Goal: Transaction & Acquisition: Register for event/course

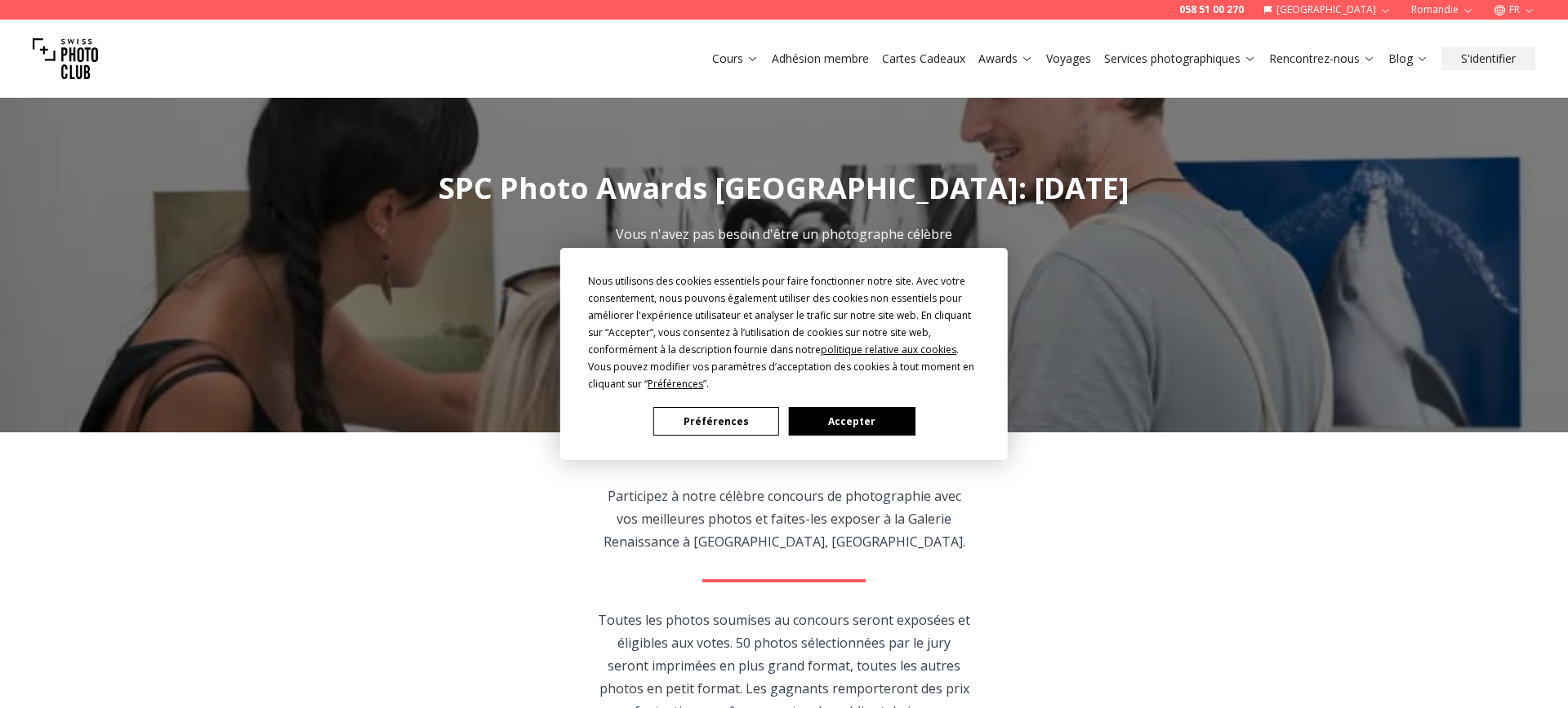
click at [831, 422] on button "Accepter" at bounding box center [851, 421] width 126 height 28
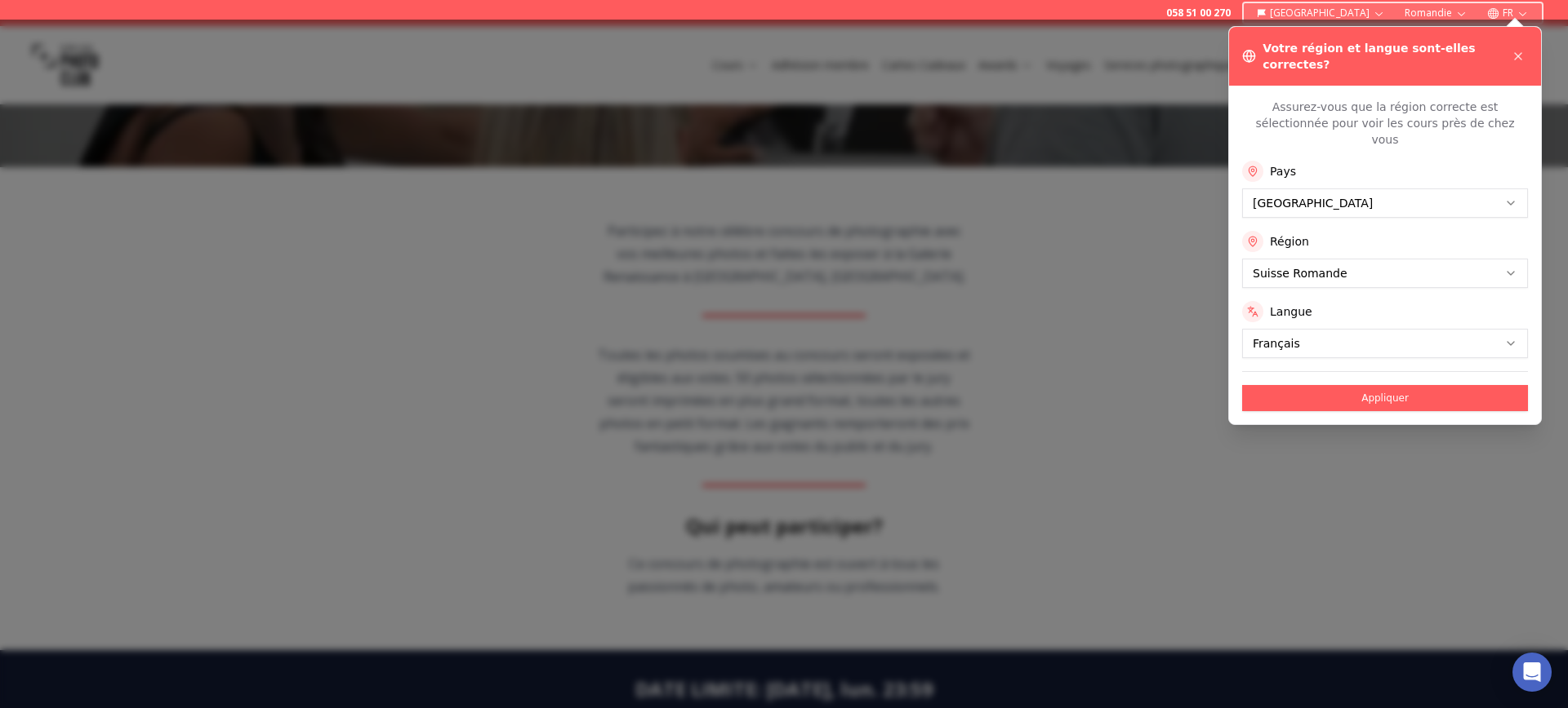
scroll to position [263, 0]
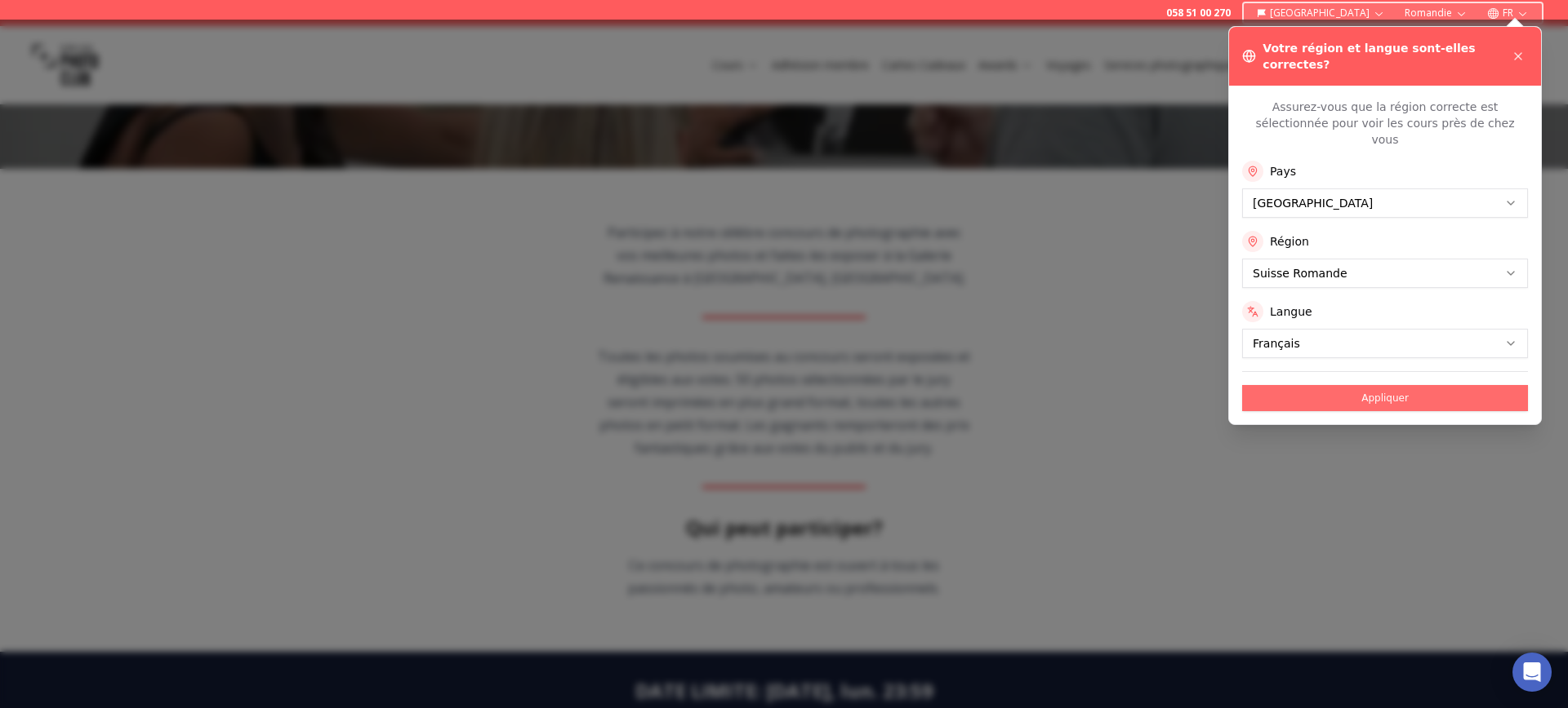
click at [1374, 385] on button "Appliquer" at bounding box center [1384, 398] width 285 height 26
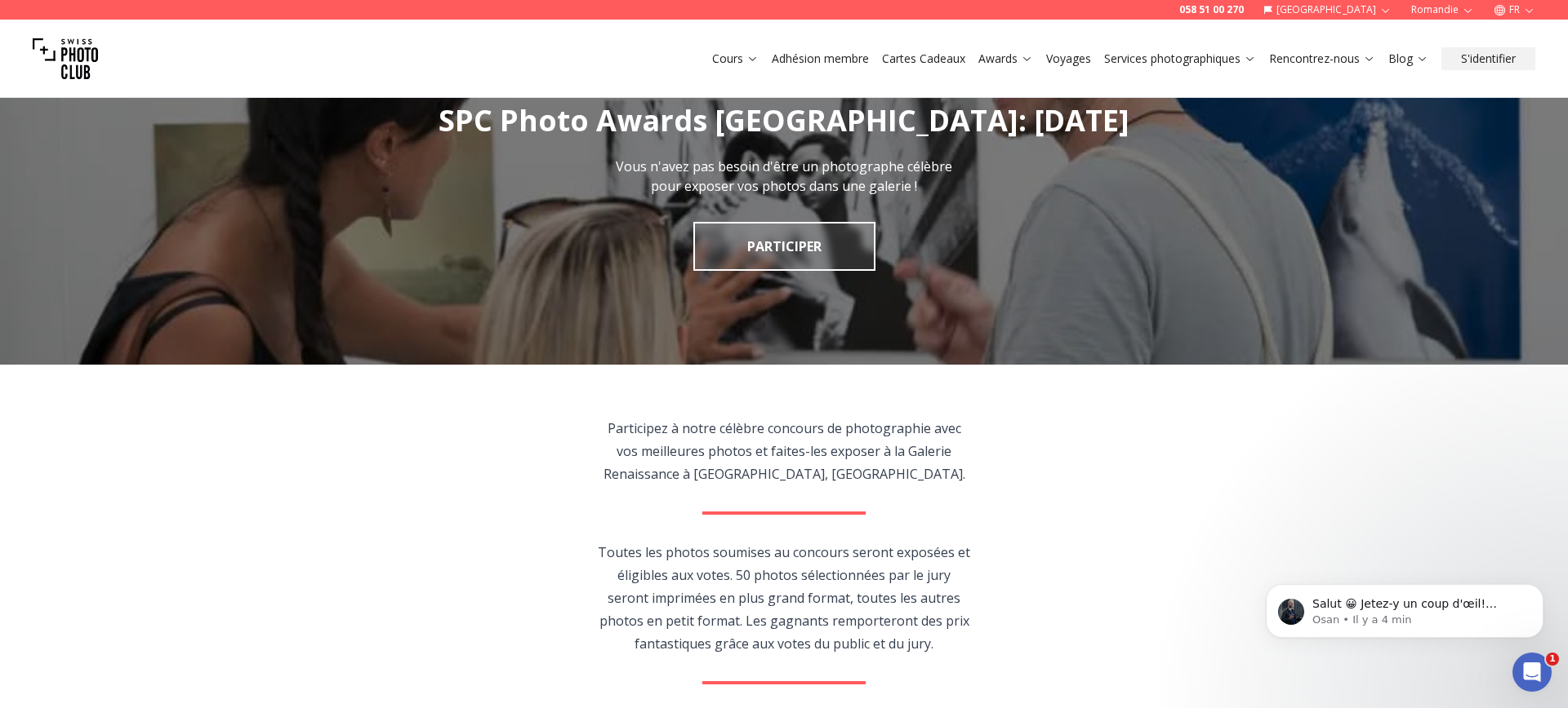
scroll to position [0, 0]
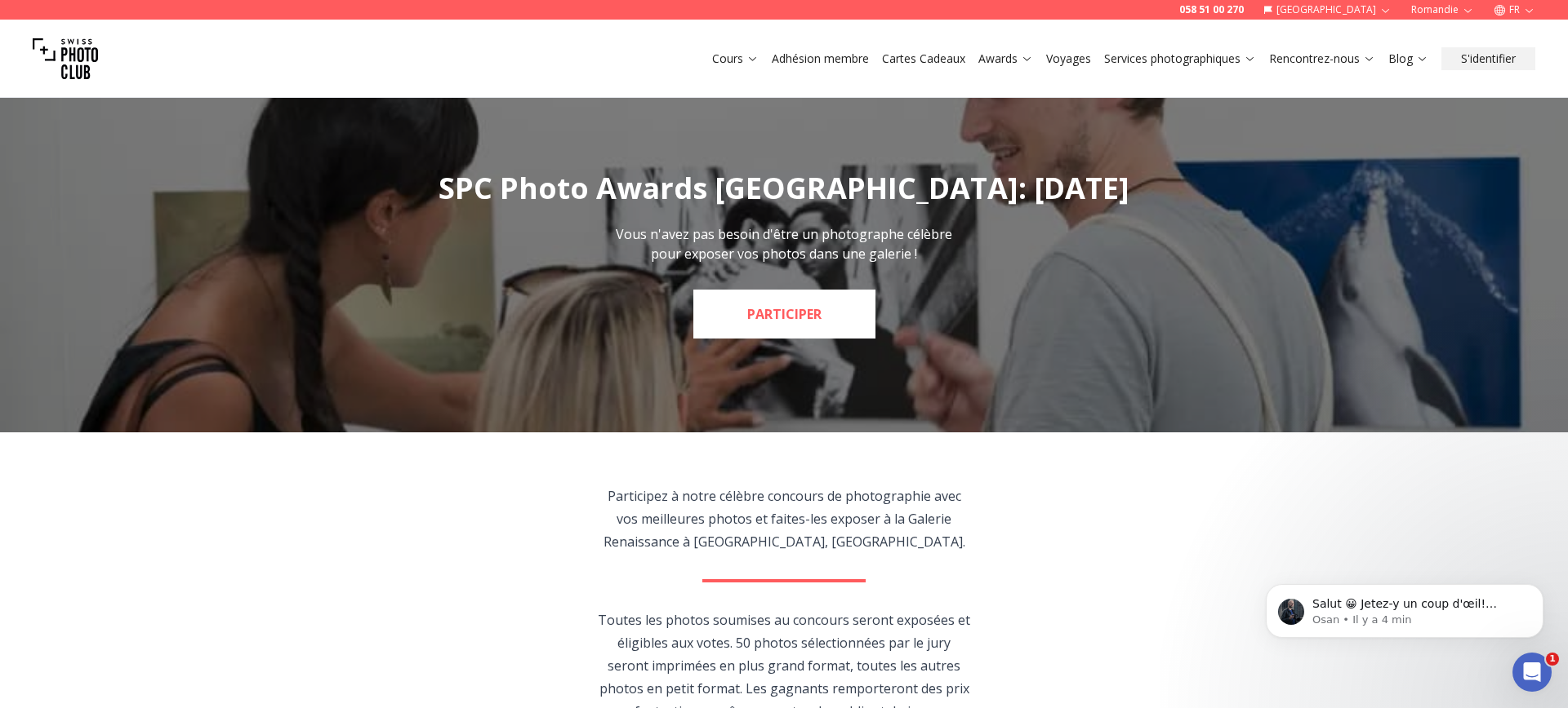
click at [736, 316] on link "PARTICIPER" at bounding box center [784, 314] width 182 height 49
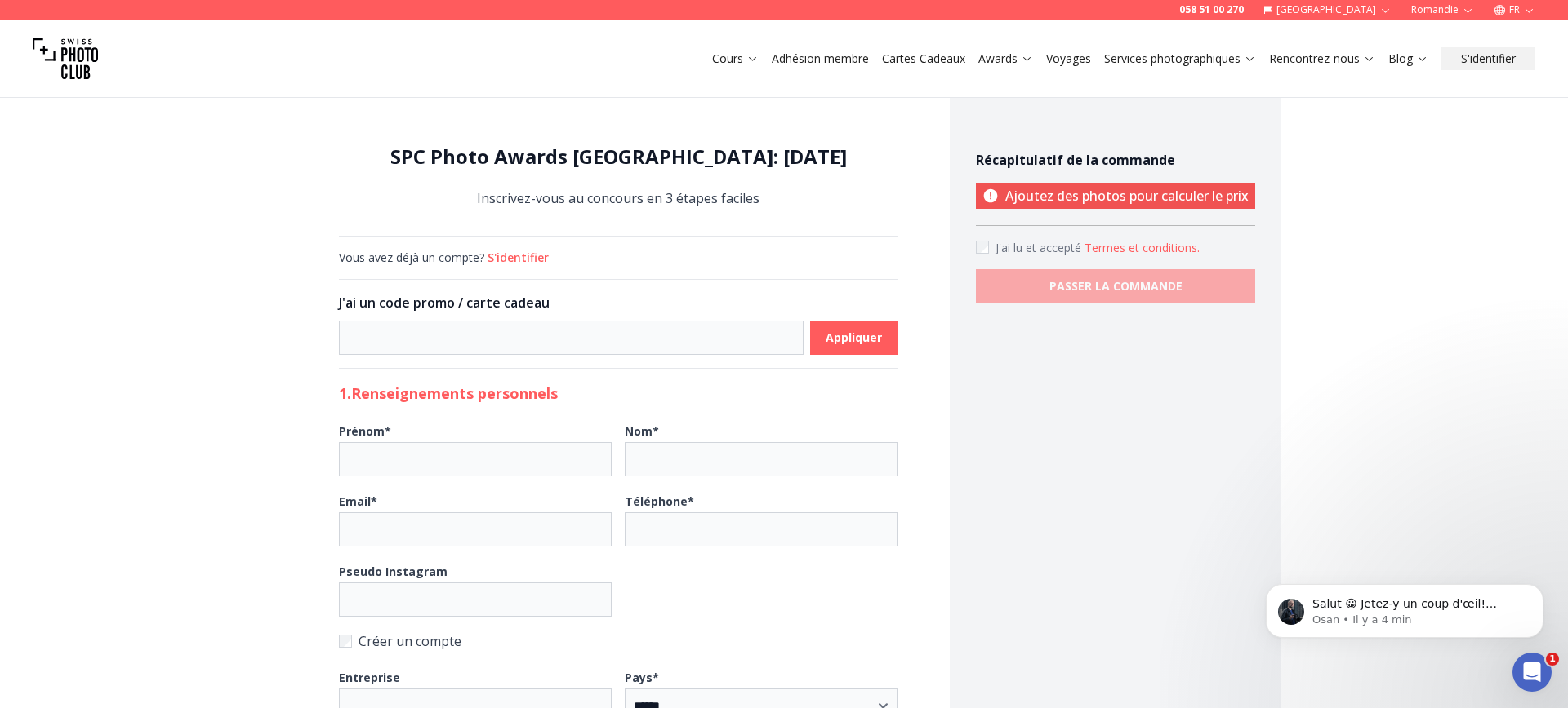
click at [820, 58] on link "Adhésion membre" at bounding box center [820, 59] width 98 height 16
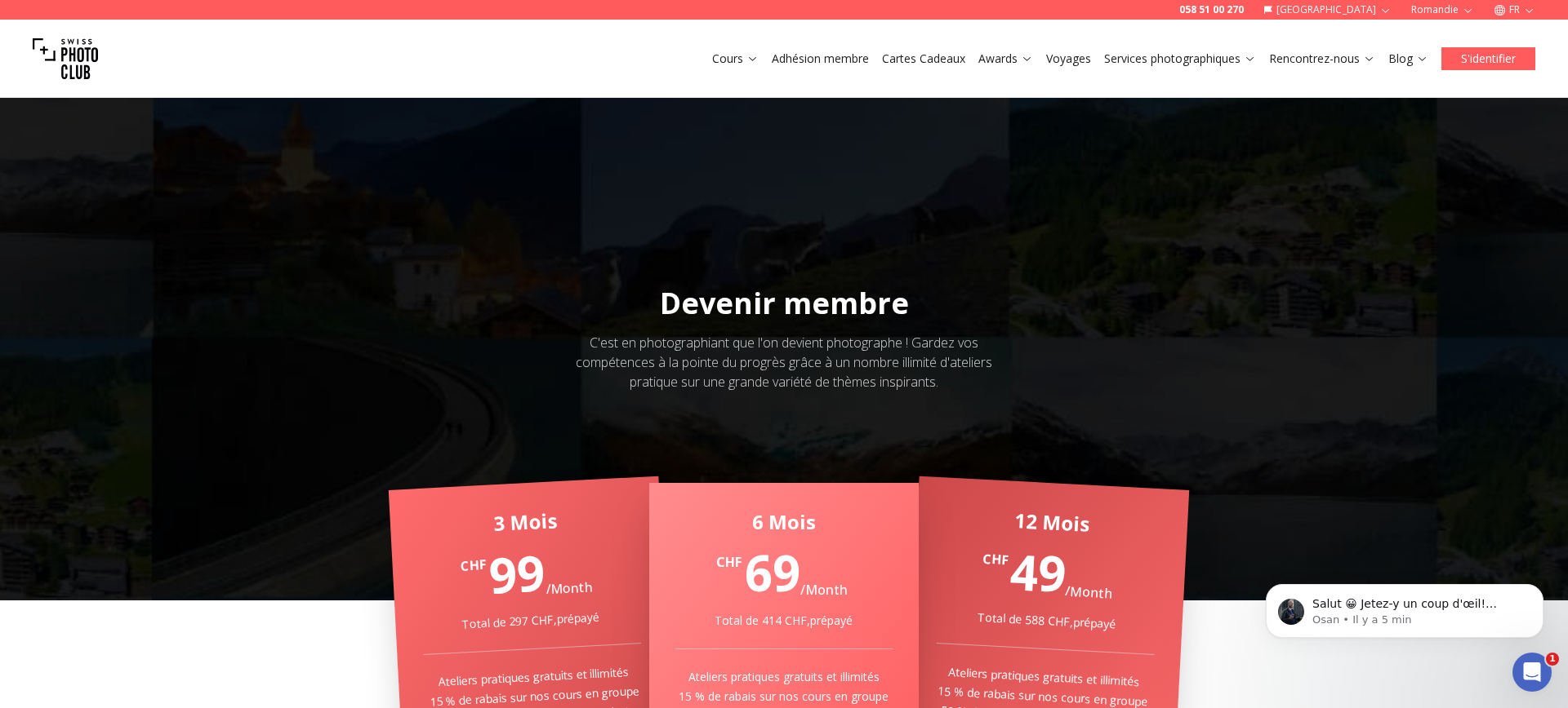
click at [1494, 55] on button "S'identifier" at bounding box center [1488, 58] width 94 height 23
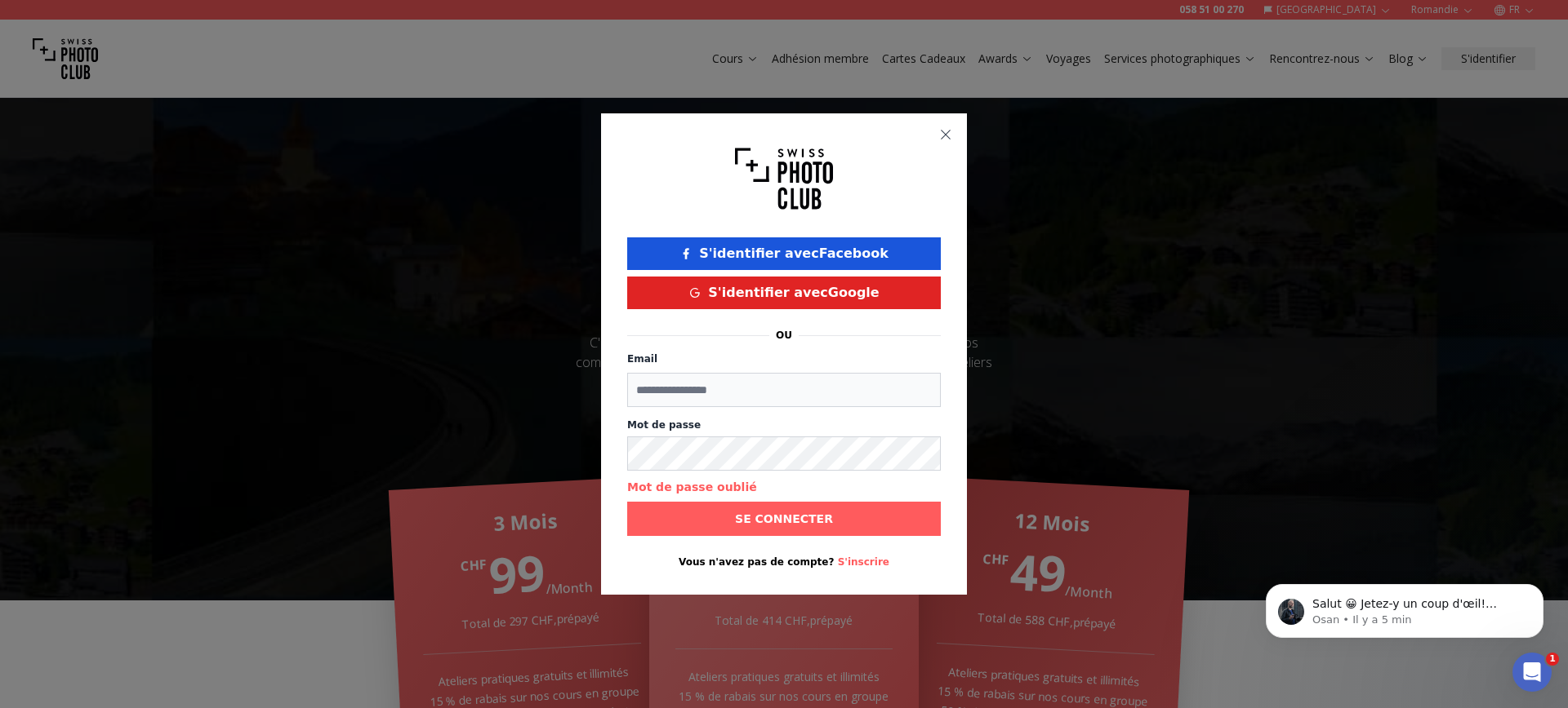
click at [949, 137] on icon "button" at bounding box center [945, 135] width 13 height 13
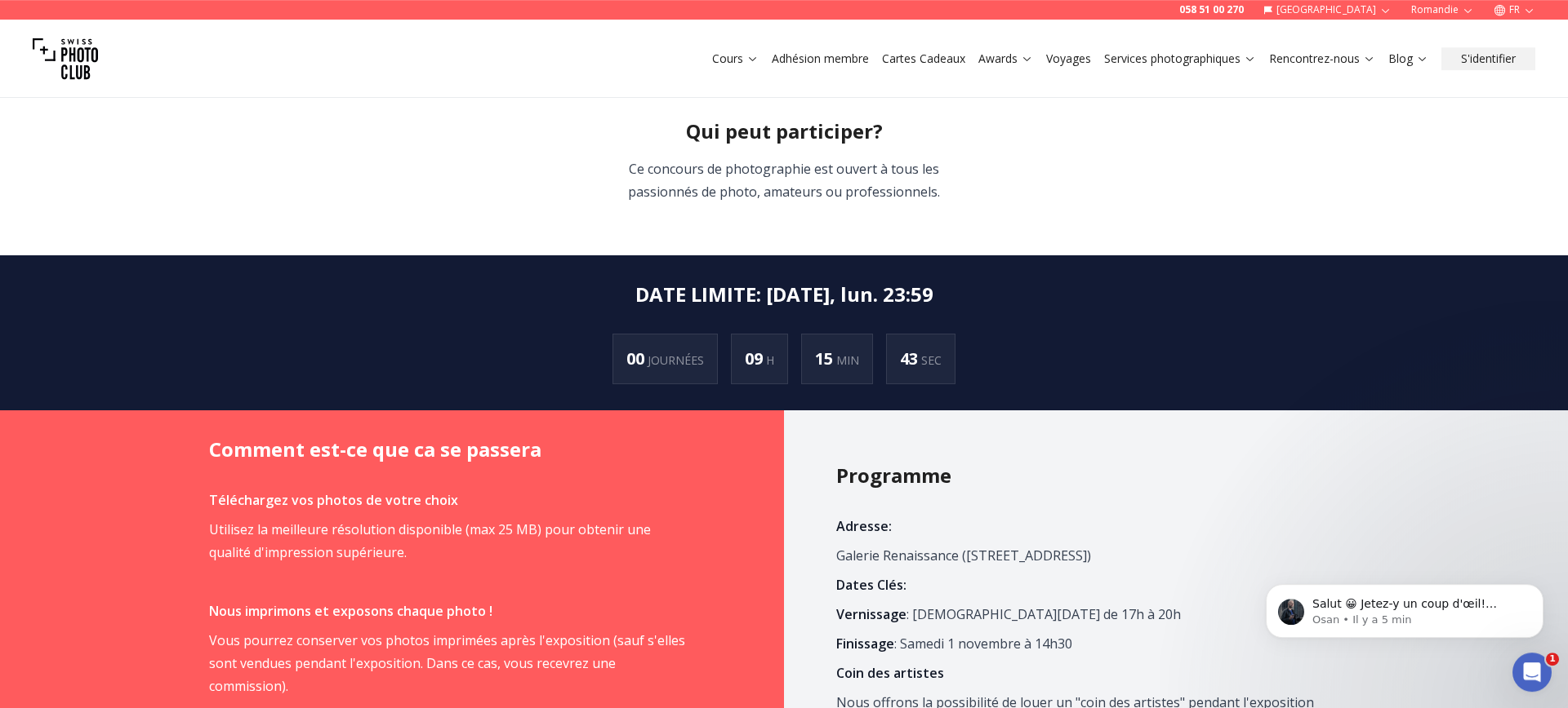
scroll to position [669, 0]
